Goal: Navigation & Orientation: Understand site structure

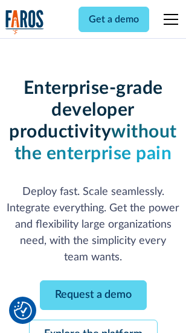
scroll to position [128, 0]
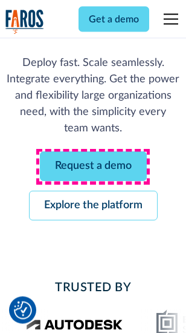
click at [93, 167] on link "Request a demo" at bounding box center [93, 167] width 107 height 30
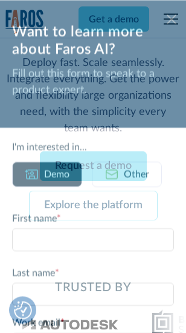
scroll to position [0, 0]
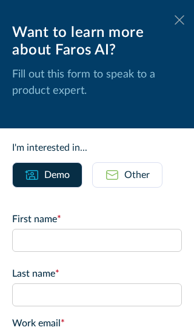
click at [174, 20] on icon at bounding box center [179, 19] width 10 height 9
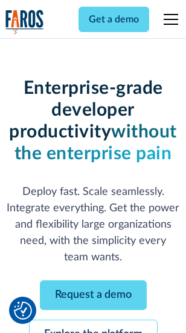
scroll to position [168, 0]
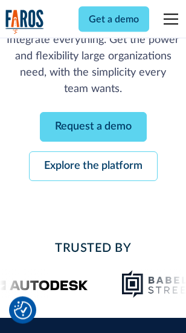
click at [93, 167] on link "Explore the platform" at bounding box center [93, 167] width 129 height 30
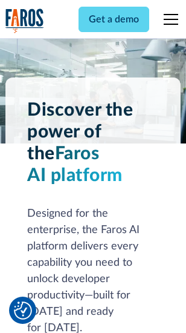
scroll to position [9220, 0]
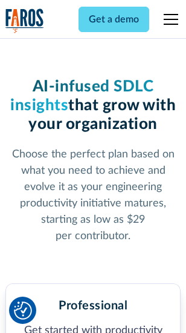
scroll to position [1919, 0]
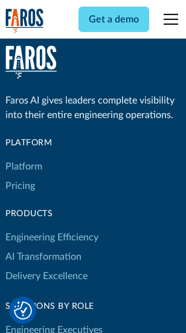
click at [24, 166] on link "Platform" at bounding box center [23, 166] width 37 height 19
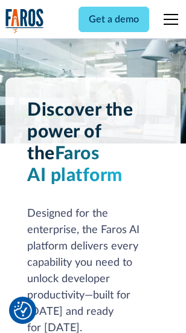
scroll to position [9609, 0]
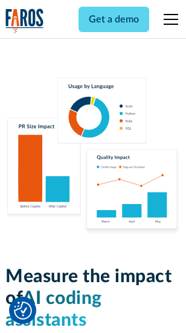
scroll to position [7556, 0]
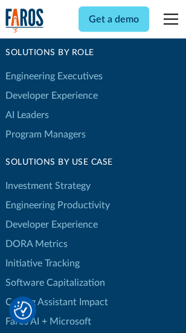
click at [36, 234] on link "DORA Metrics" at bounding box center [36, 243] width 62 height 19
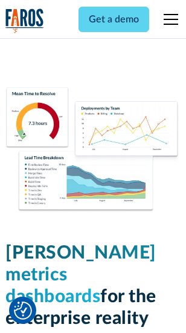
scroll to position [5359, 0]
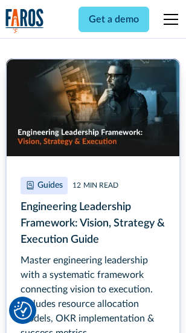
scroll to position [5542, 0]
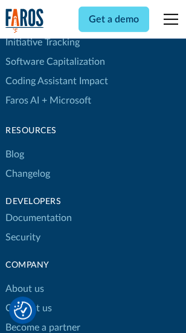
click at [28, 166] on link "Changelog" at bounding box center [27, 173] width 45 height 19
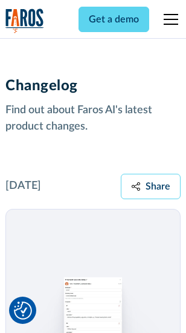
scroll to position [14842, 0]
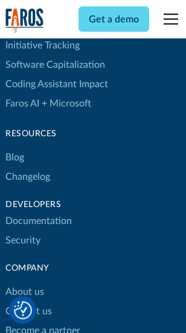
click at [24, 283] on link "About us" at bounding box center [24, 292] width 39 height 19
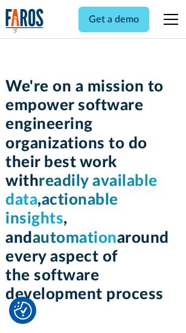
scroll to position [4186, 0]
